Goal: Book appointment/travel/reservation

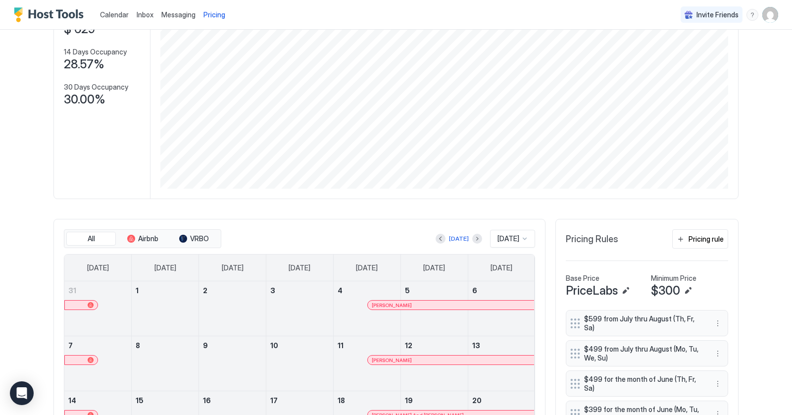
scroll to position [119, 0]
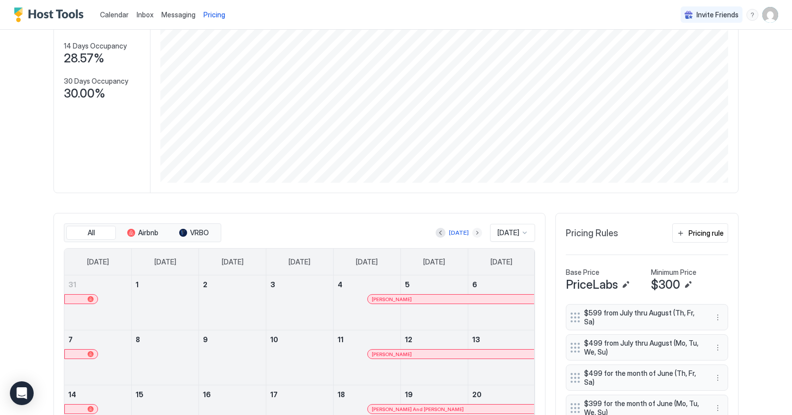
click at [472, 234] on button "Next month" at bounding box center [477, 233] width 10 height 10
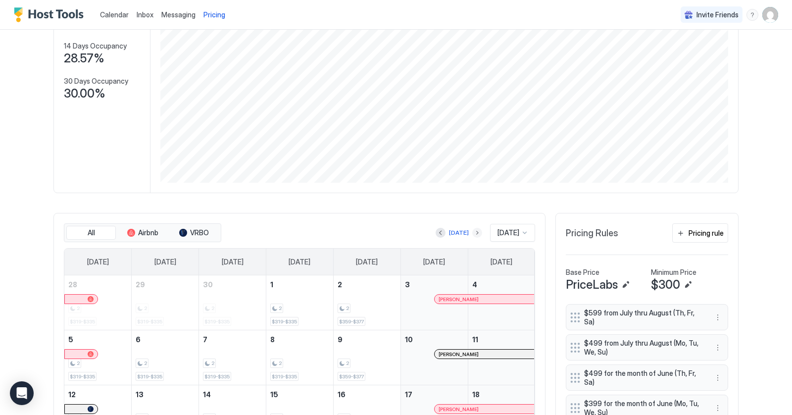
click at [472, 231] on button "Next month" at bounding box center [477, 233] width 10 height 10
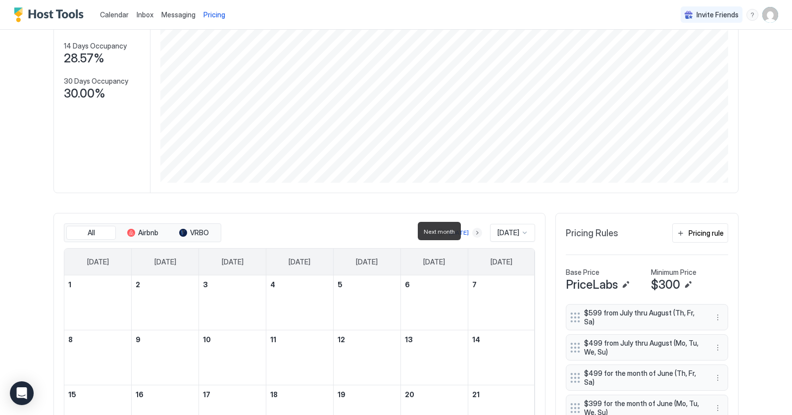
click at [472, 231] on button "Next month" at bounding box center [477, 233] width 10 height 10
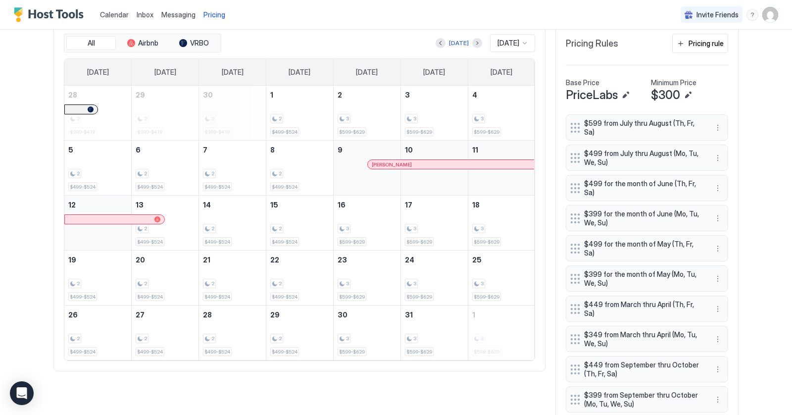
scroll to position [310, 0]
click at [459, 39] on div "[DATE]" at bounding box center [459, 41] width 20 height 9
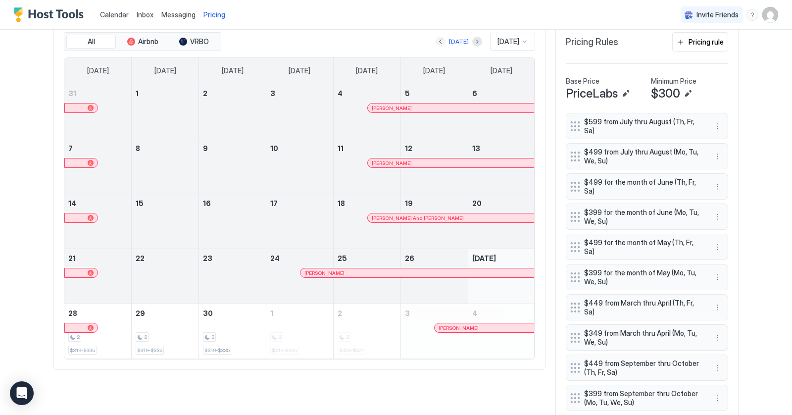
click at [437, 42] on button "Previous month" at bounding box center [441, 42] width 10 height 10
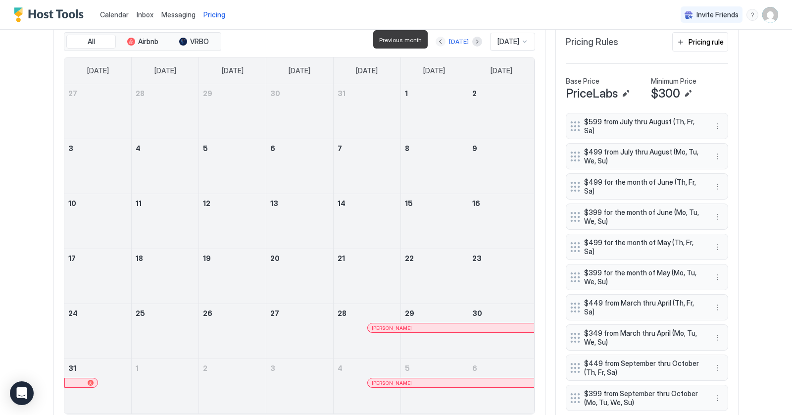
click at [437, 42] on button "Previous month" at bounding box center [441, 42] width 10 height 10
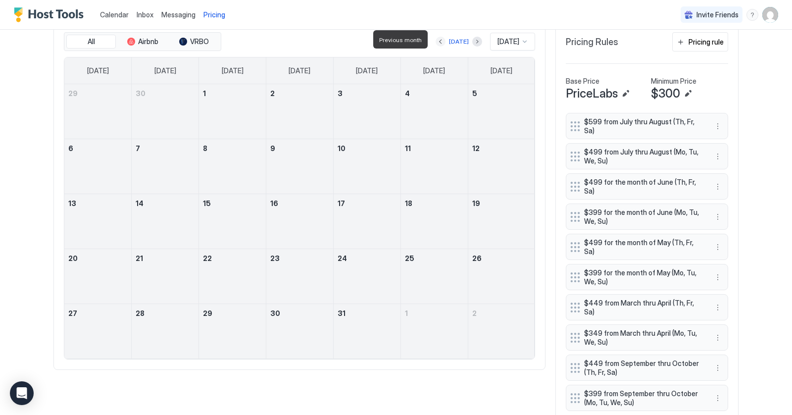
click at [437, 42] on button "Previous month" at bounding box center [441, 42] width 10 height 10
click at [472, 39] on button "Next month" at bounding box center [477, 42] width 10 height 10
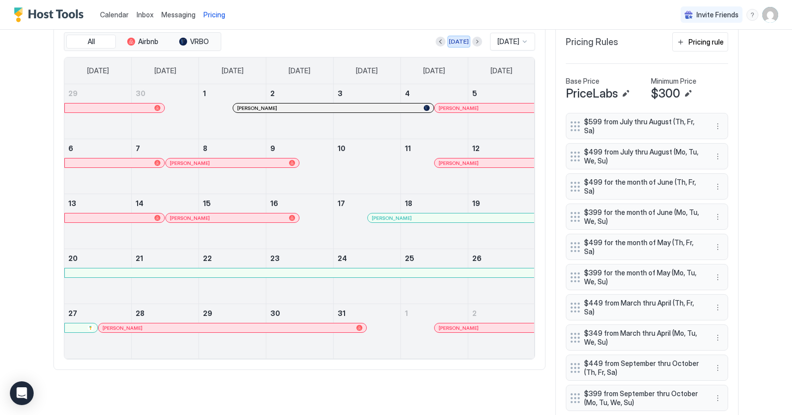
click at [457, 40] on div "[DATE]" at bounding box center [459, 41] width 20 height 9
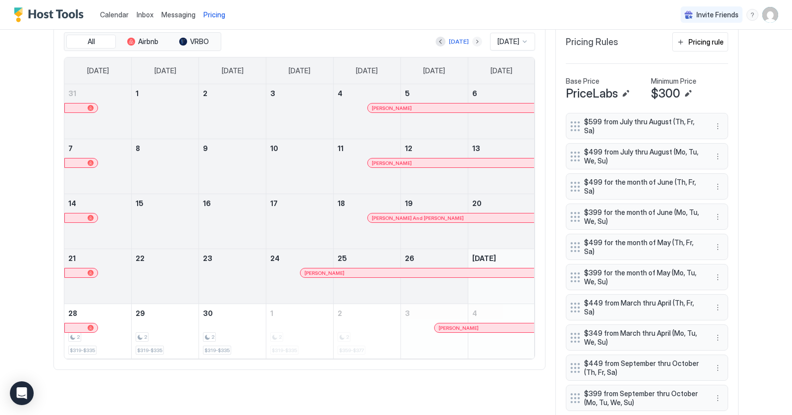
click at [472, 38] on button "Next month" at bounding box center [477, 42] width 10 height 10
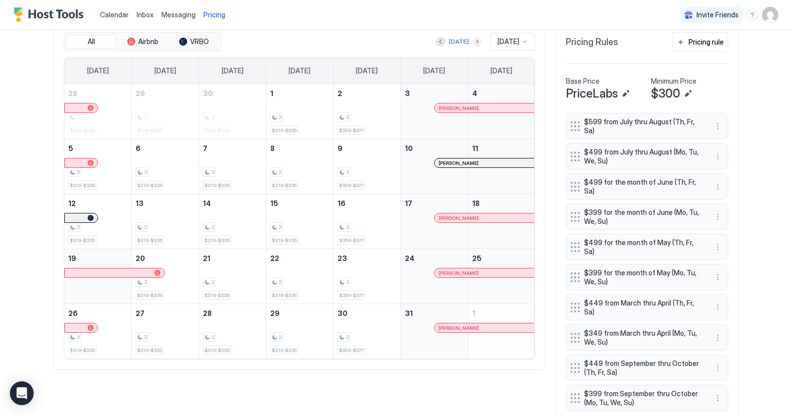
click at [472, 38] on button "Next month" at bounding box center [477, 42] width 10 height 10
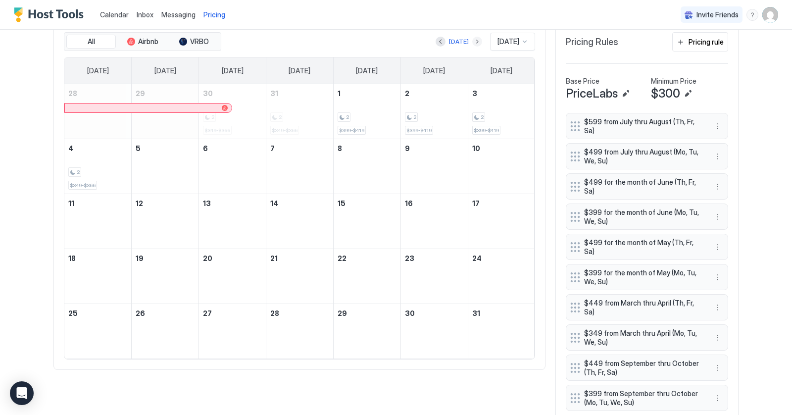
click at [472, 38] on button "Next month" at bounding box center [477, 42] width 10 height 10
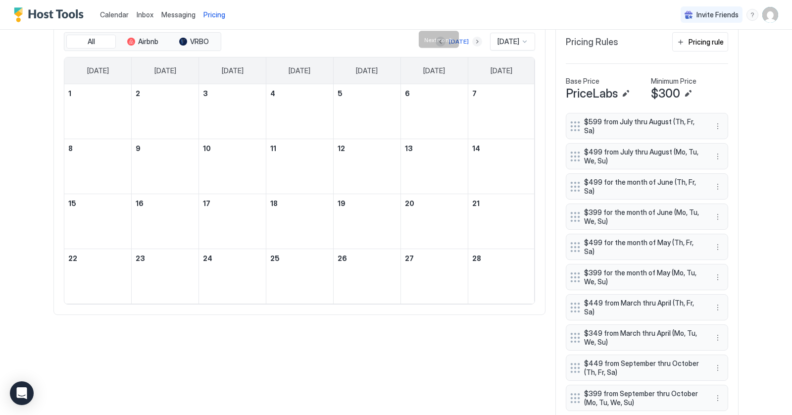
click at [472, 38] on button "Next month" at bounding box center [477, 42] width 10 height 10
click at [472, 41] on button "Next month" at bounding box center [477, 42] width 10 height 10
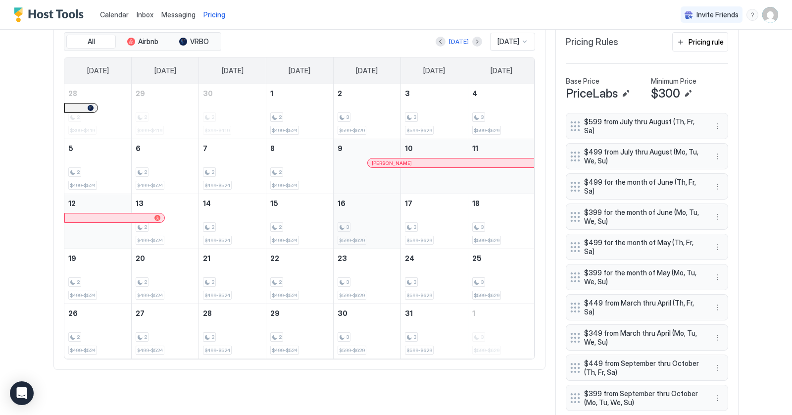
click at [356, 212] on div "3 $599-$629" at bounding box center [367, 221] width 59 height 47
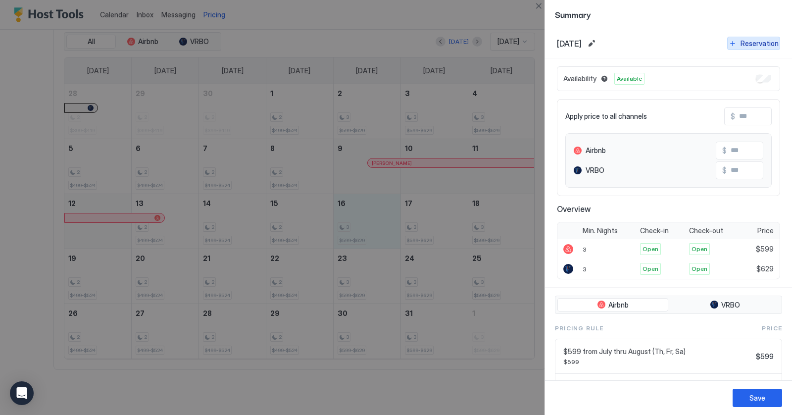
click at [759, 38] on div "Reservation" at bounding box center [760, 43] width 38 height 10
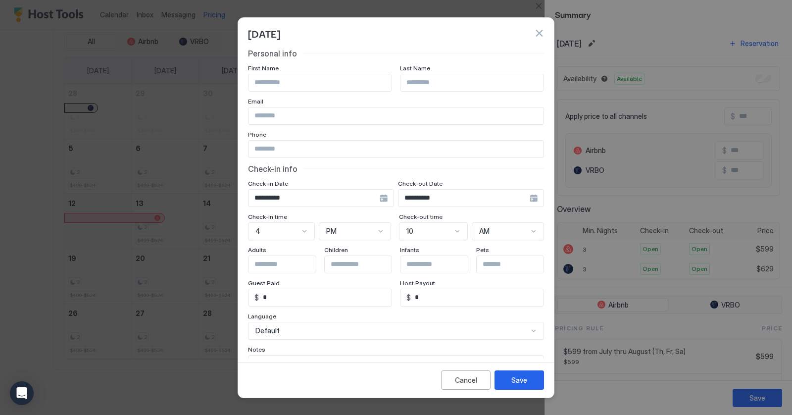
click at [531, 197] on div "**********" at bounding box center [471, 198] width 146 height 18
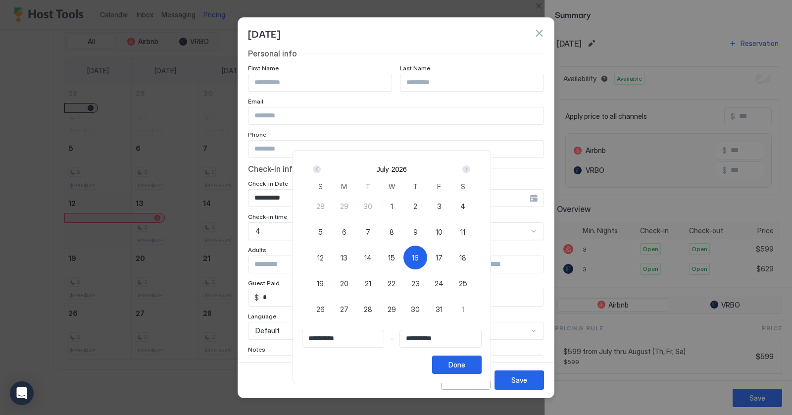
click at [325, 305] on span "26" at bounding box center [320, 309] width 8 height 10
type input "**********"
click at [419, 256] on span "16" at bounding box center [415, 258] width 7 height 10
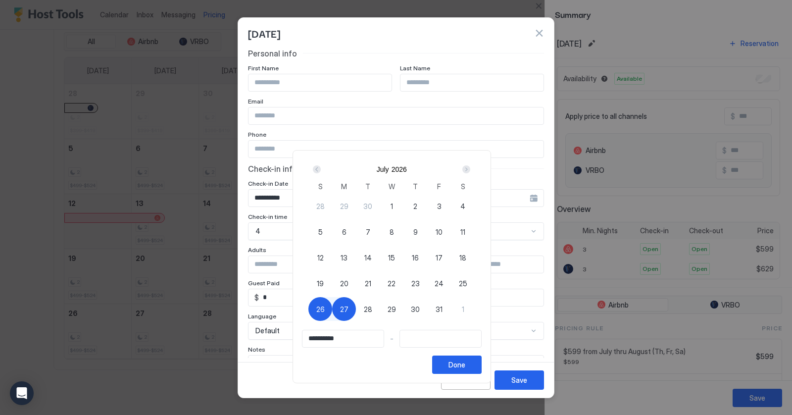
type input "**********"
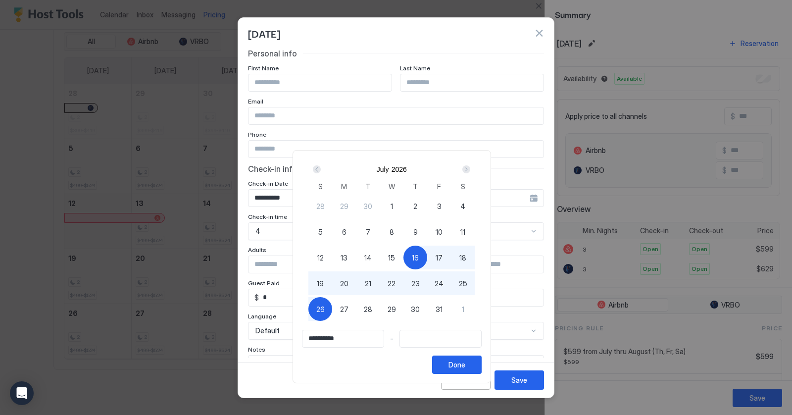
click at [324, 304] on span "26" at bounding box center [320, 309] width 8 height 10
type input "**********"
click at [462, 364] on div "Done" at bounding box center [457, 365] width 17 height 10
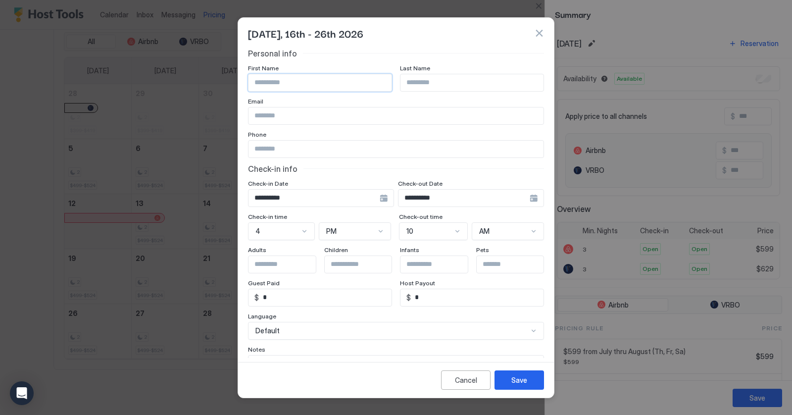
click at [316, 78] on input "Input Field" at bounding box center [320, 82] width 143 height 17
type input "*"
type input "**********"
click at [524, 380] on div "Save" at bounding box center [520, 380] width 16 height 10
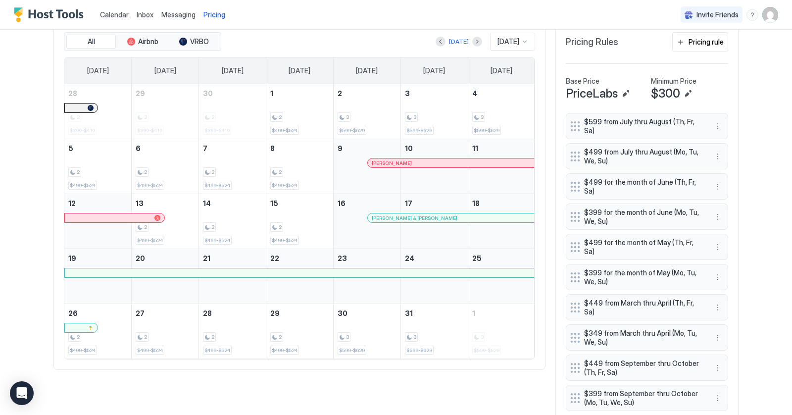
click at [389, 158] on div "[PERSON_NAME]" at bounding box center [451, 162] width 167 height 9
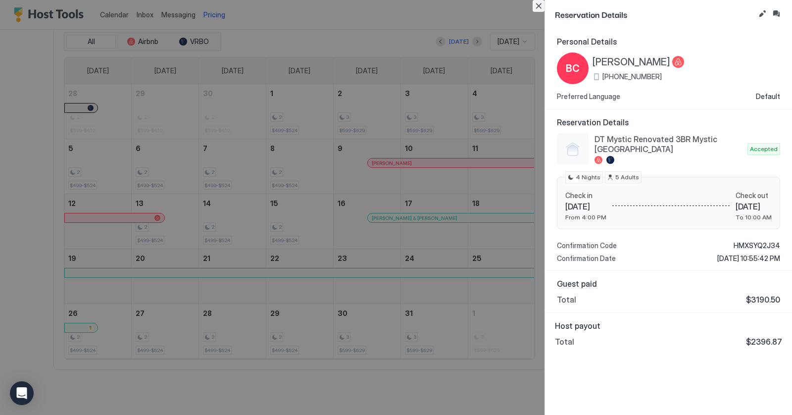
click at [540, 5] on button "Close" at bounding box center [539, 6] width 12 height 12
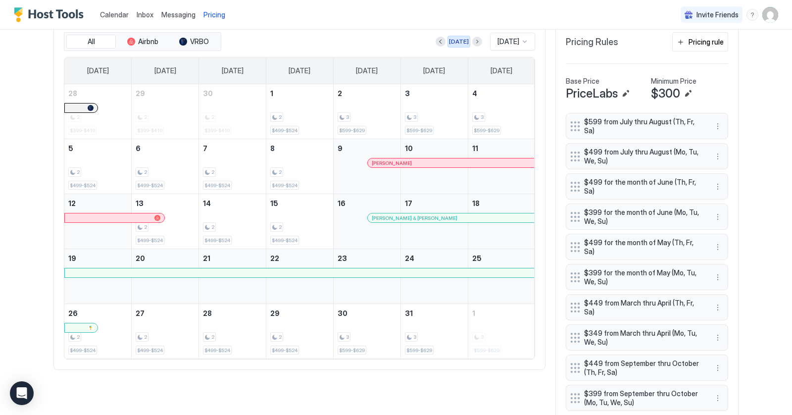
click at [454, 42] on div "[DATE]" at bounding box center [459, 41] width 20 height 9
